Goal: Find specific page/section: Find specific page/section

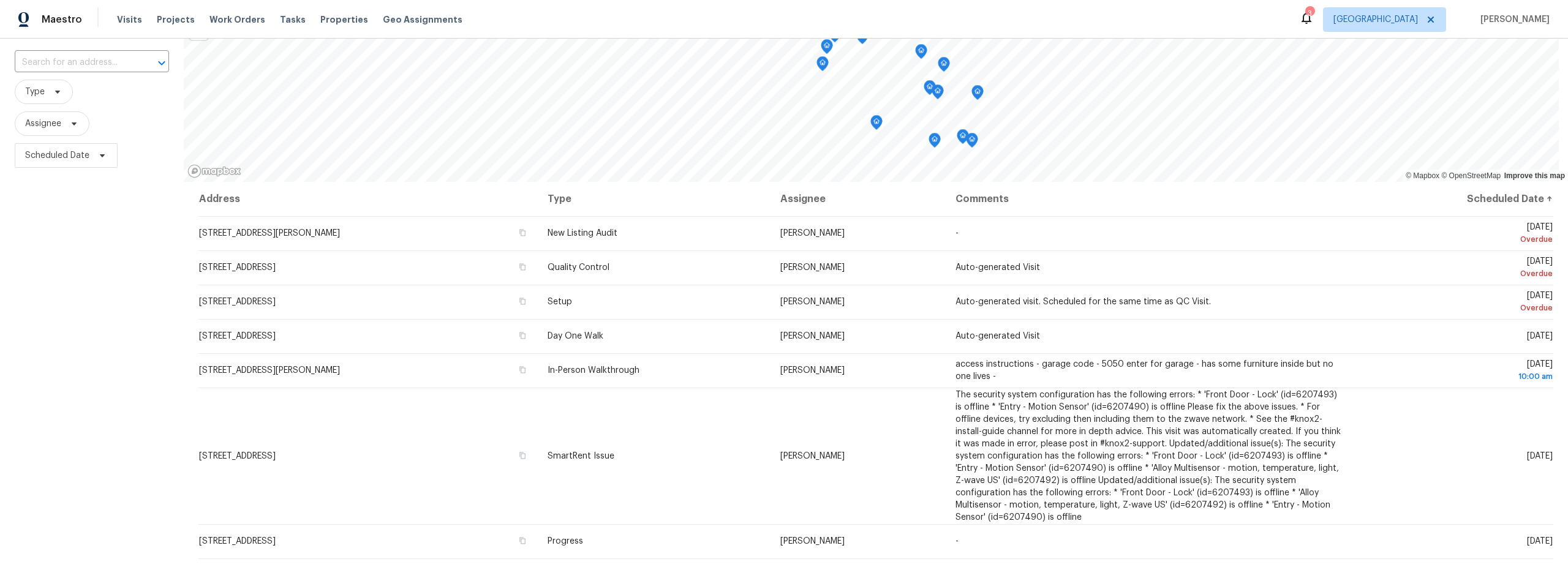
scroll to position [68, 0]
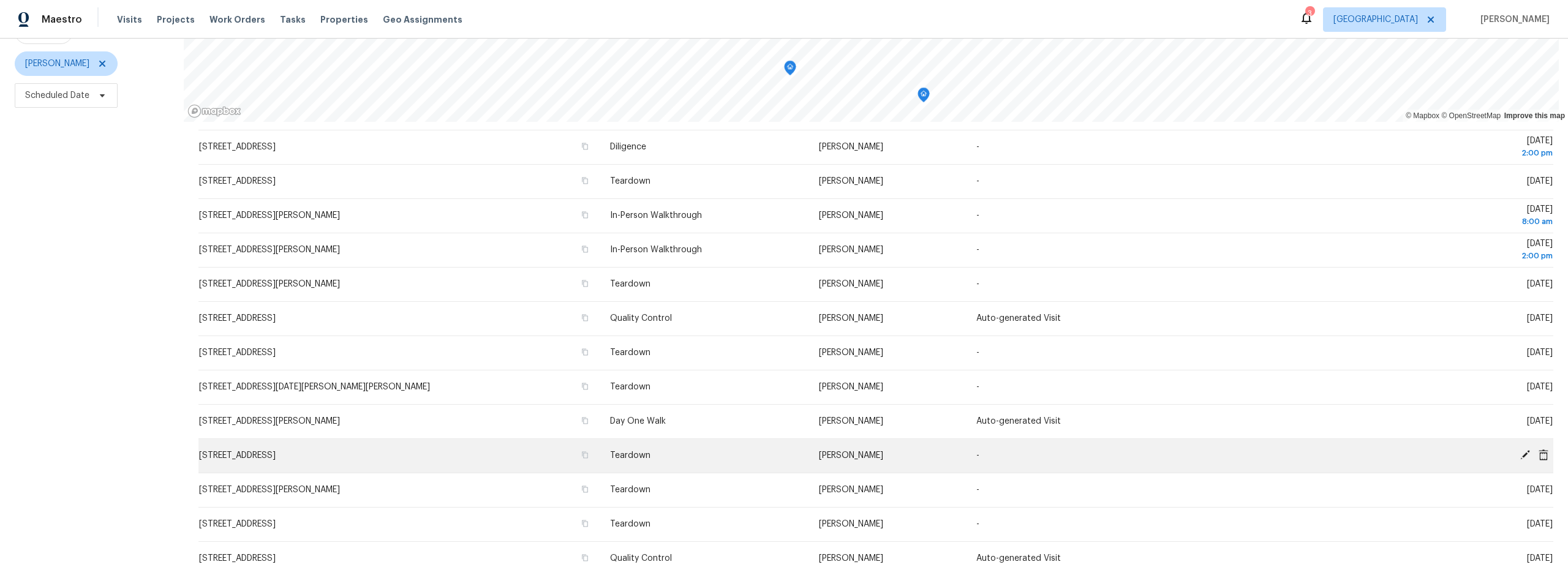
scroll to position [278, 0]
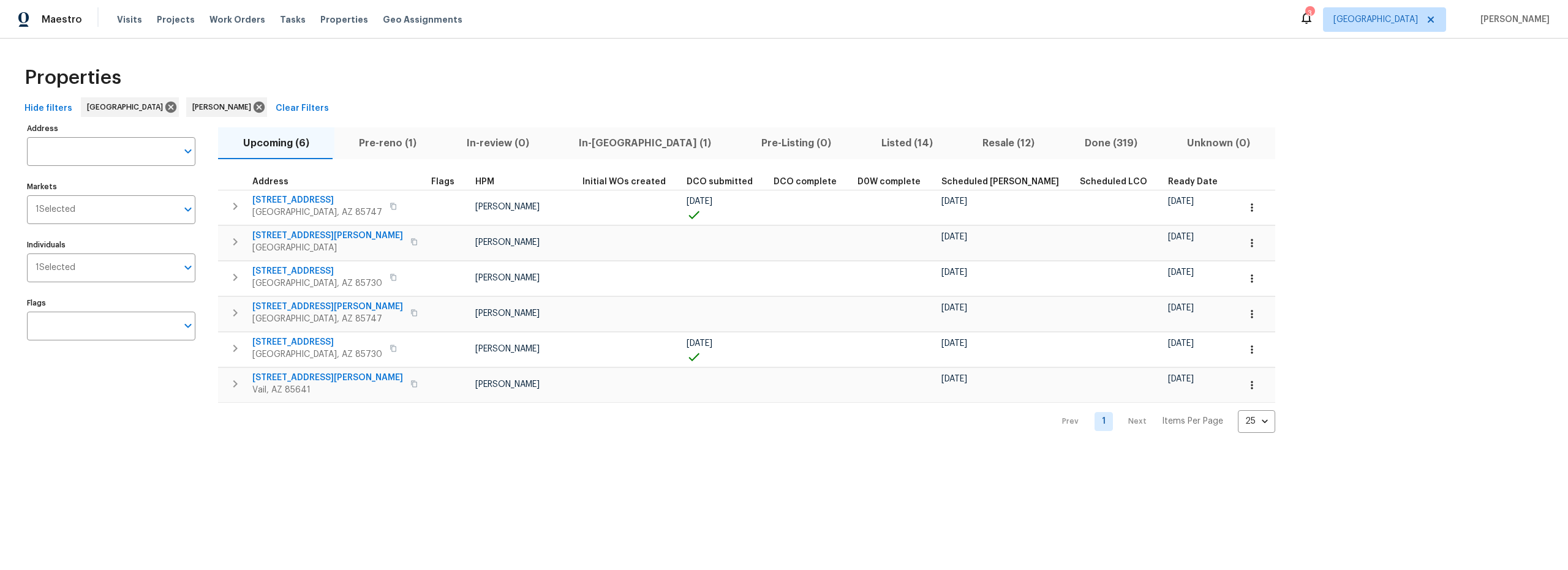
click at [965, 151] on span "Resale (12)" at bounding box center [1009, 143] width 87 height 17
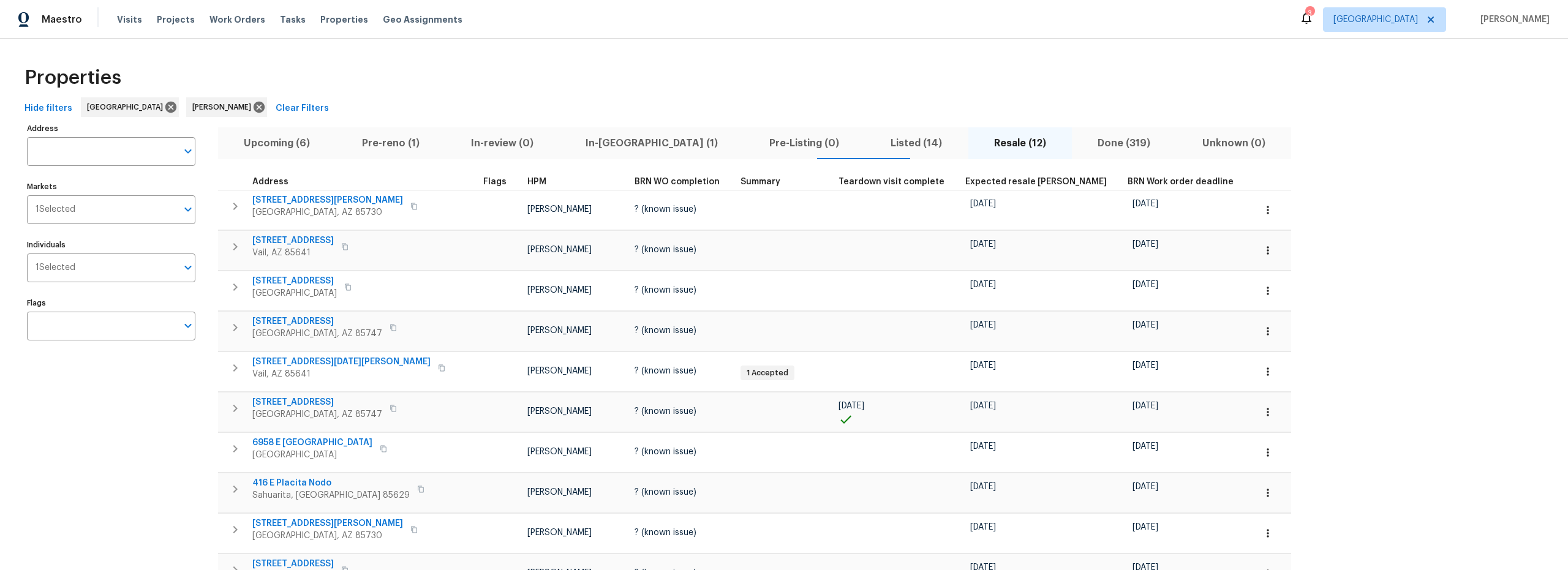
click at [266, 147] on span "Upcoming (6)" at bounding box center [277, 143] width 103 height 17
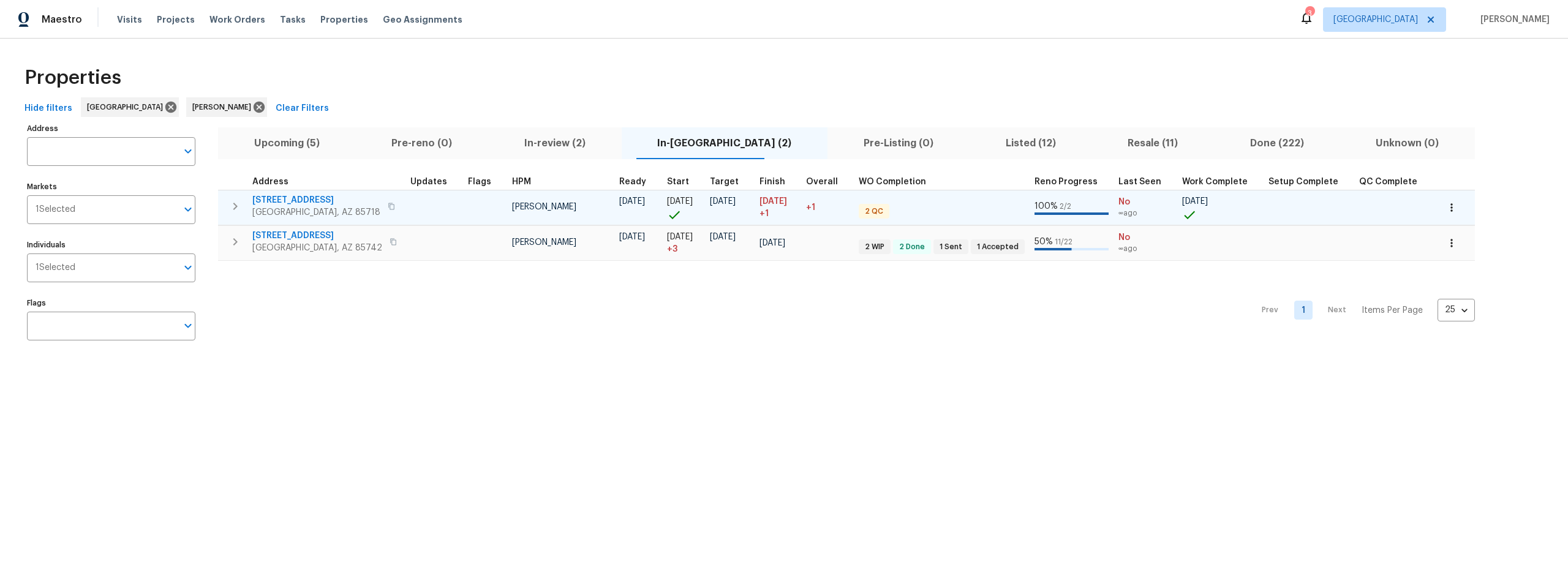
click at [308, 204] on span "2016 E River Rd Unit 101" at bounding box center [316, 200] width 128 height 12
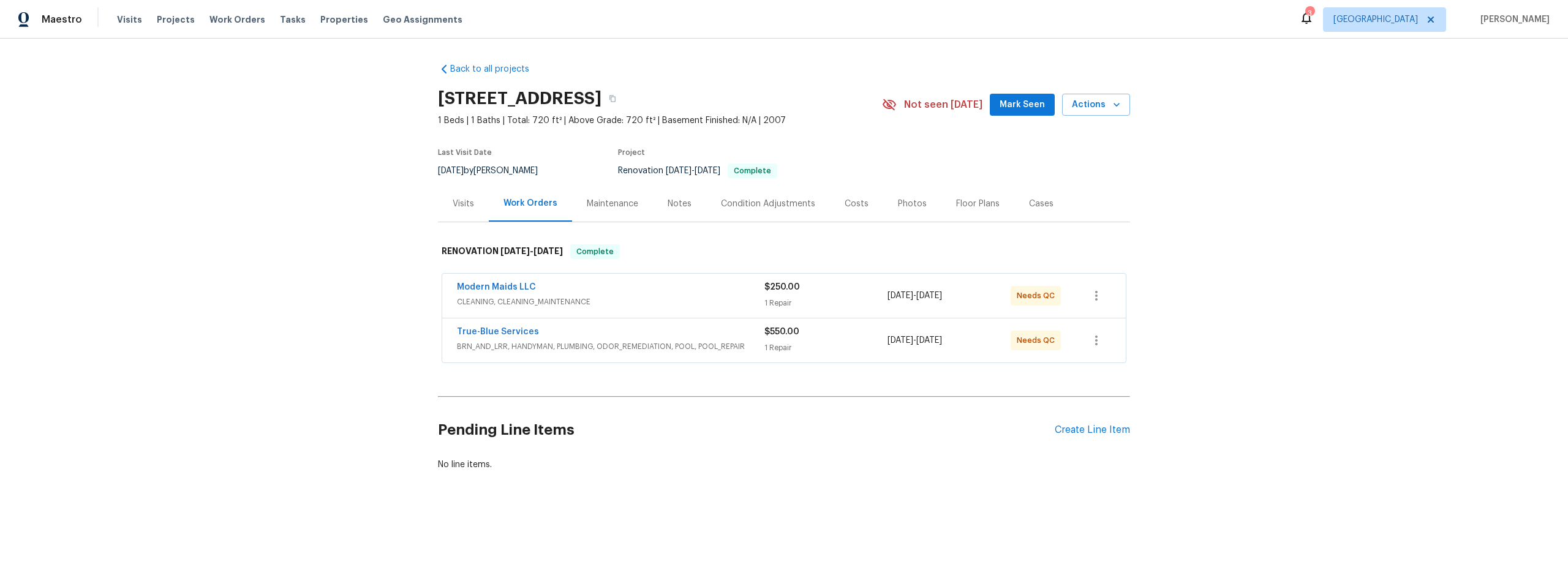
click at [674, 204] on div "Notes" at bounding box center [680, 204] width 24 height 12
